Goal: Task Accomplishment & Management: Use online tool/utility

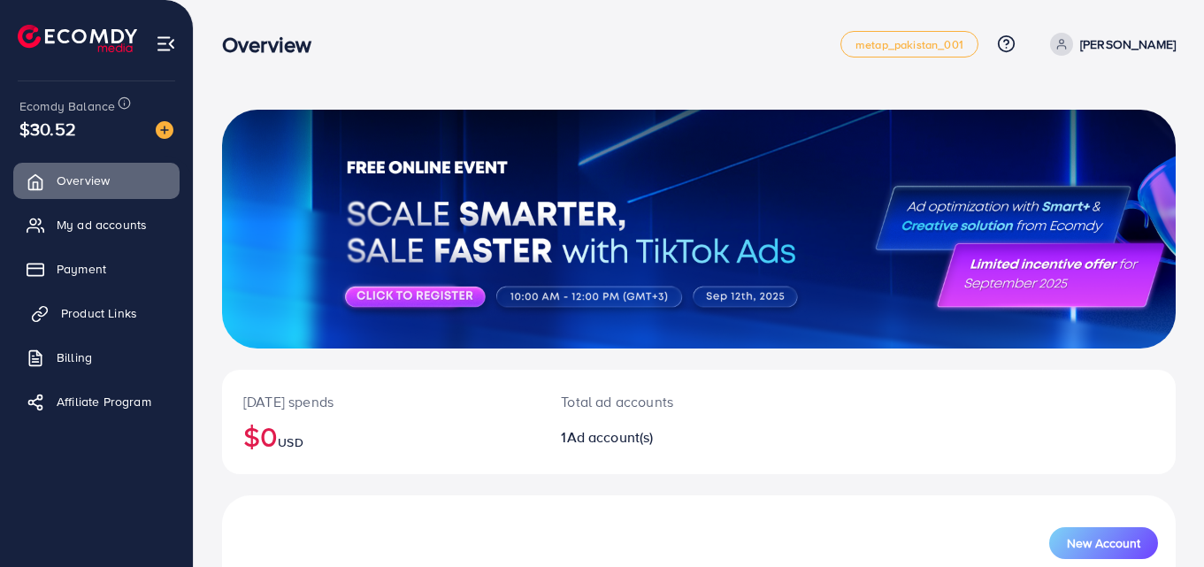
click at [126, 317] on span "Product Links" at bounding box center [99, 313] width 76 height 18
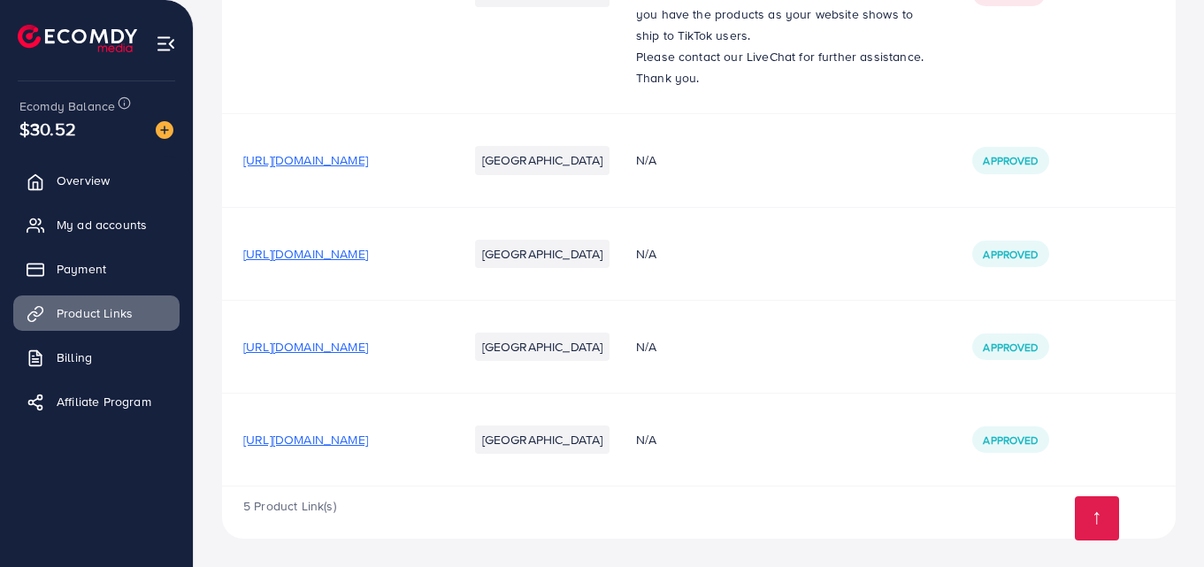
scroll to position [387, 0]
click at [368, 431] on span "[URL][DOMAIN_NAME]" at bounding box center [305, 440] width 125 height 18
drag, startPoint x: 245, startPoint y: 430, endPoint x: 536, endPoint y: 436, distance: 291.0
click at [447, 436] on td "[URL][DOMAIN_NAME]" at bounding box center [334, 440] width 225 height 93
copy span "[URL][DOMAIN_NAME]"
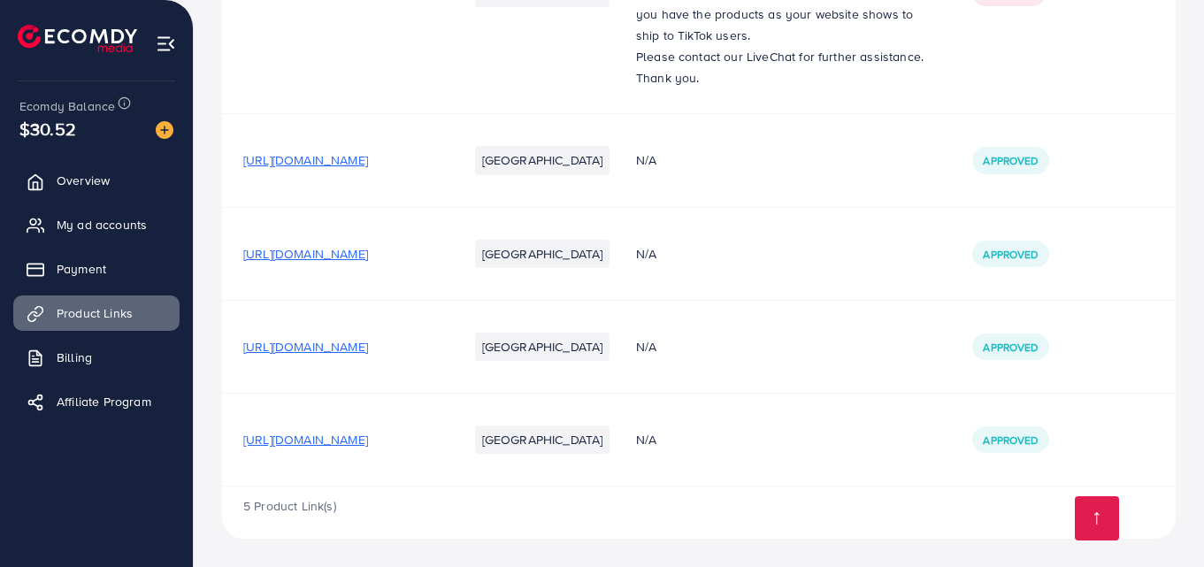
click at [447, 401] on td "[URL][DOMAIN_NAME]" at bounding box center [334, 440] width 225 height 93
drag, startPoint x: 242, startPoint y: 436, endPoint x: 527, endPoint y: 427, distance: 284.9
click at [447, 427] on td "[URL][DOMAIN_NAME]" at bounding box center [334, 440] width 225 height 93
click at [447, 454] on td "[URL][DOMAIN_NAME]" at bounding box center [334, 440] width 225 height 93
drag, startPoint x: 530, startPoint y: 432, endPoint x: 218, endPoint y: 428, distance: 312.2
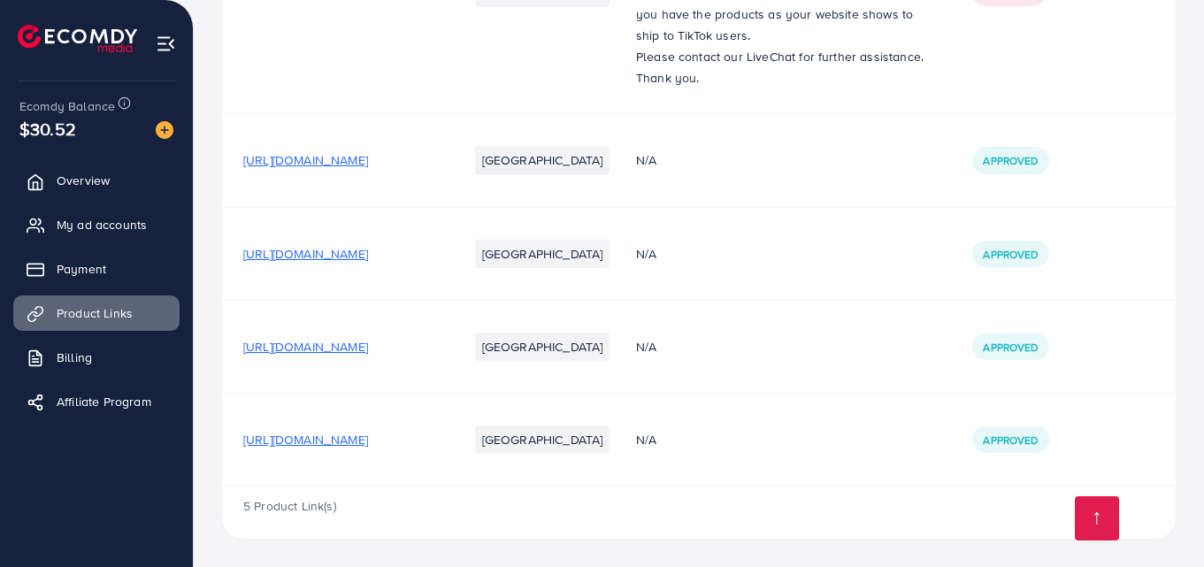
click at [218, 428] on div "Your product links Learn Create new Product URLs Target markets Reason rejected…" at bounding box center [699, 107] width 1010 height 919
click at [343, 413] on td "[URL][DOMAIN_NAME]" at bounding box center [334, 440] width 225 height 93
drag, startPoint x: 240, startPoint y: 433, endPoint x: 535, endPoint y: 440, distance: 295.4
click at [447, 440] on td "[URL][DOMAIN_NAME]" at bounding box center [334, 440] width 225 height 93
copy span "[URL][DOMAIN_NAME]"
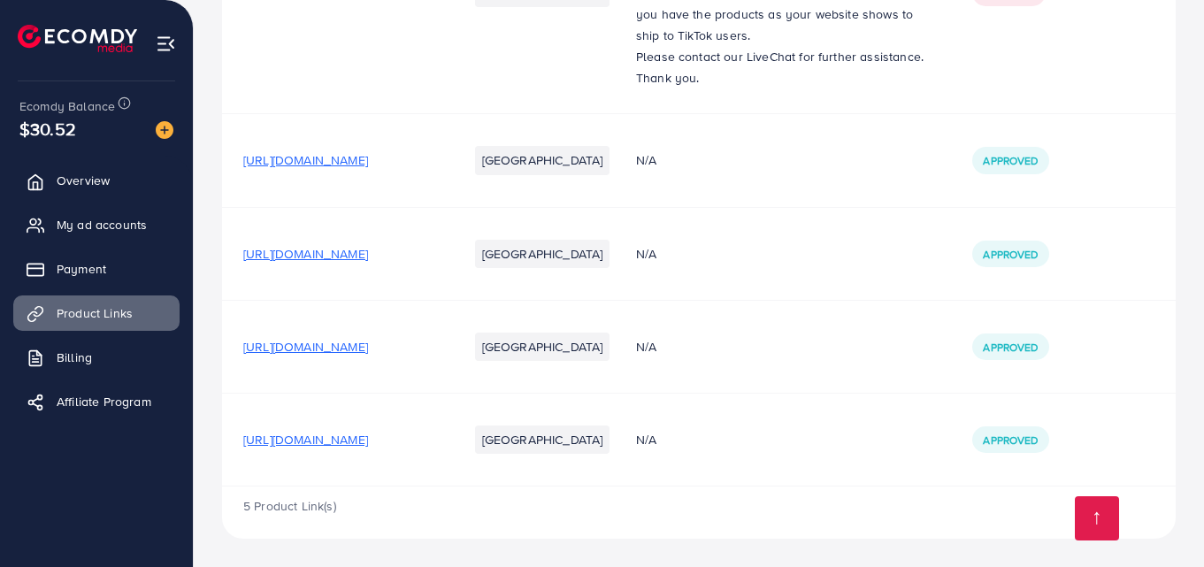
scroll to position [387, 0]
drag, startPoint x: 529, startPoint y: 431, endPoint x: 322, endPoint y: 436, distance: 207.0
click at [322, 436] on span "[URL][DOMAIN_NAME]" at bounding box center [305, 440] width 125 height 18
click at [270, 394] on td "[URL][DOMAIN_NAME]" at bounding box center [334, 440] width 225 height 93
drag, startPoint x: 240, startPoint y: 428, endPoint x: 527, endPoint y: 427, distance: 287.4
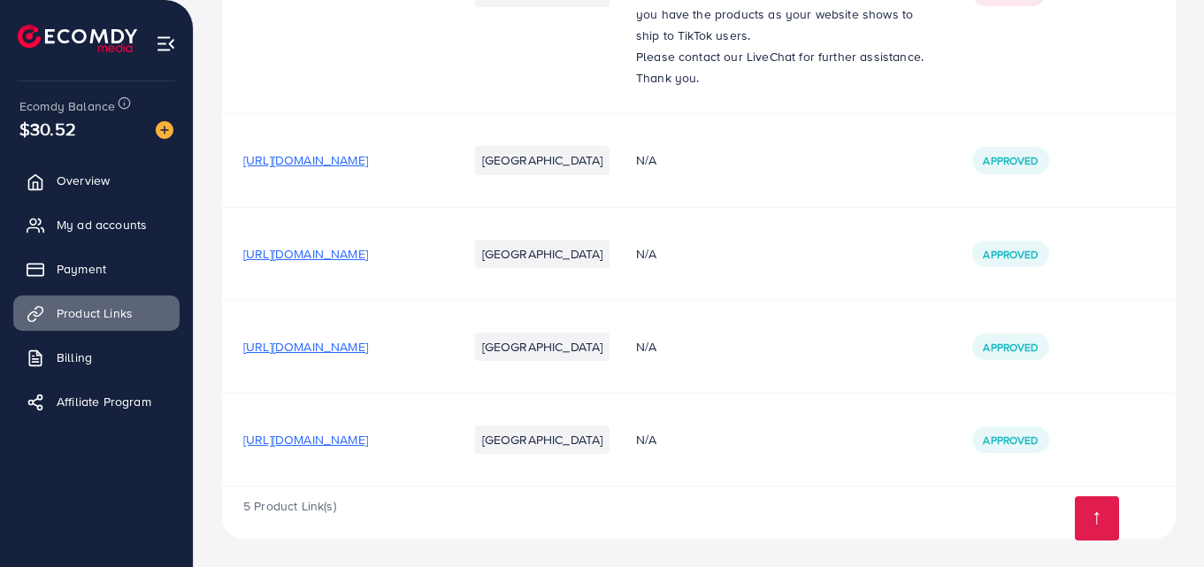
click at [447, 427] on td "[URL][DOMAIN_NAME]" at bounding box center [334, 440] width 225 height 93
copy span "[URL][DOMAIN_NAME]"
click at [368, 338] on span "[URL][DOMAIN_NAME]" at bounding box center [305, 347] width 125 height 18
drag, startPoint x: 239, startPoint y: 429, endPoint x: 640, endPoint y: 436, distance: 401.5
click at [640, 436] on tr "https://pbk2fg-rj.myshopify.com/products/pack-of-10-only-bulk-orders-model-2301…" at bounding box center [698, 440] width 953 height 93
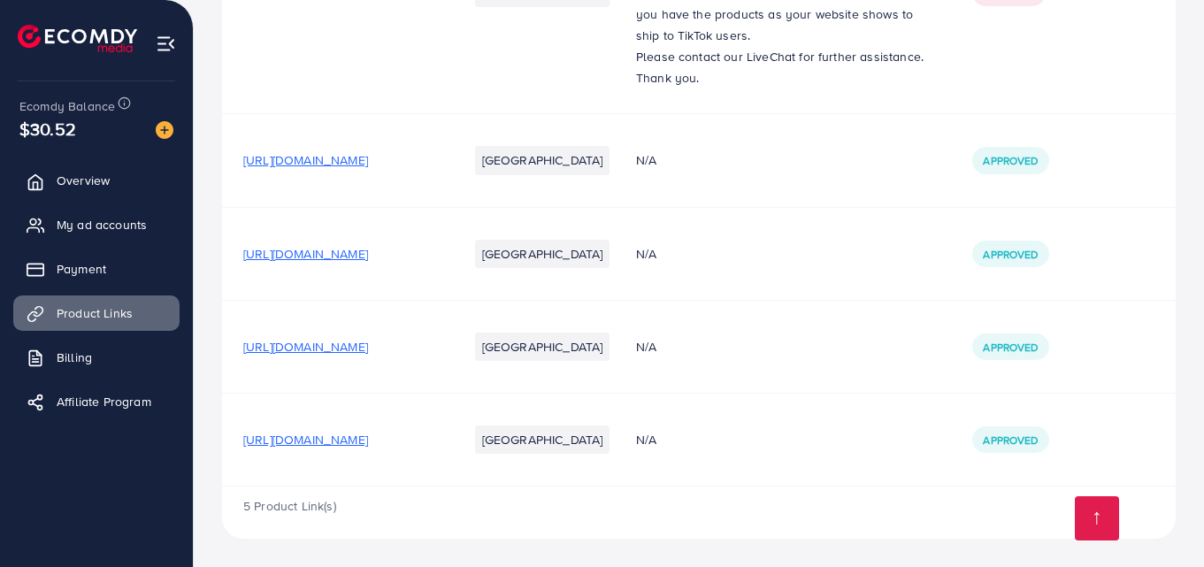
click at [447, 427] on td "[URL][DOMAIN_NAME]" at bounding box center [334, 440] width 225 height 93
drag, startPoint x: 546, startPoint y: 427, endPoint x: 201, endPoint y: 420, distance: 345.0
click at [201, 420] on div "Your product links Learn Create new Product URLs Target markets Reason rejected…" at bounding box center [699, 107] width 1010 height 919
click at [387, 455] on td "[URL][DOMAIN_NAME]" at bounding box center [334, 440] width 225 height 93
drag, startPoint x: 243, startPoint y: 428, endPoint x: 524, endPoint y: 438, distance: 280.5
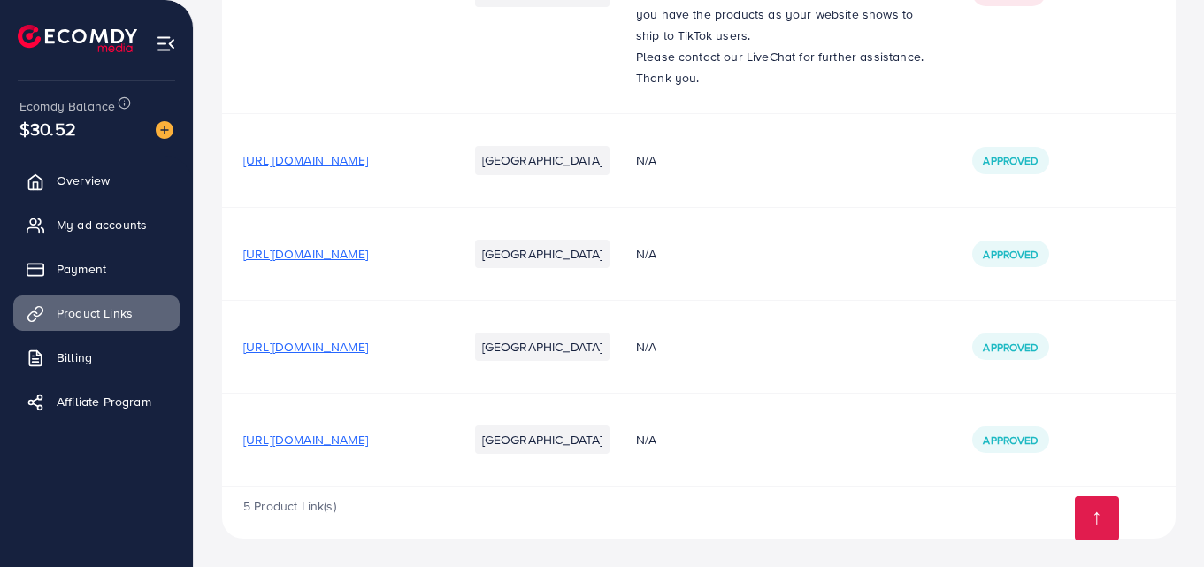
click at [368, 438] on span "[URL][DOMAIN_NAME]" at bounding box center [305, 440] width 125 height 18
copy span "[URL][DOMAIN_NAME]"
